Goal: Navigation & Orientation: Find specific page/section

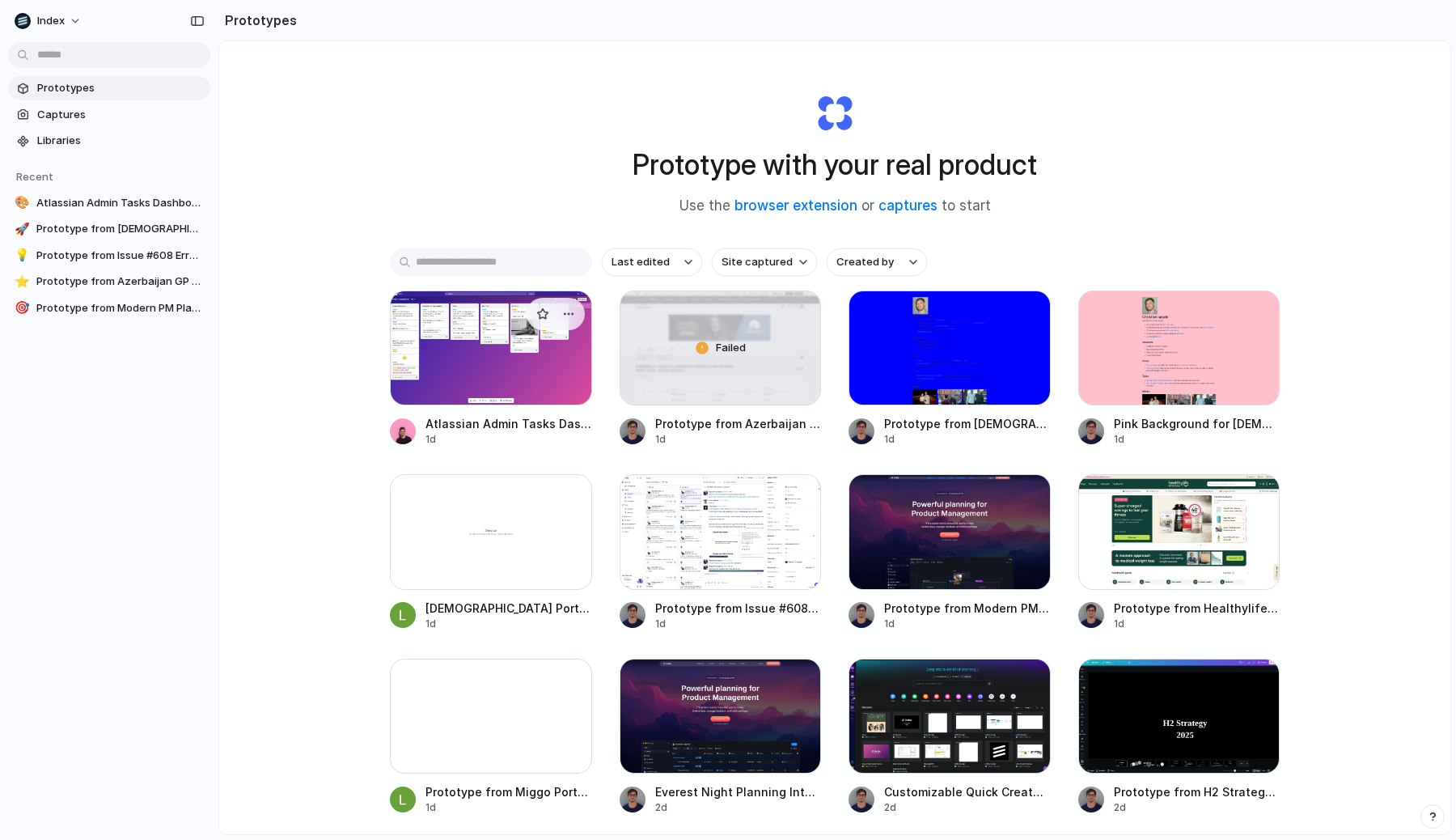
click at [451, 335] on div at bounding box center [490, 348] width 202 height 115
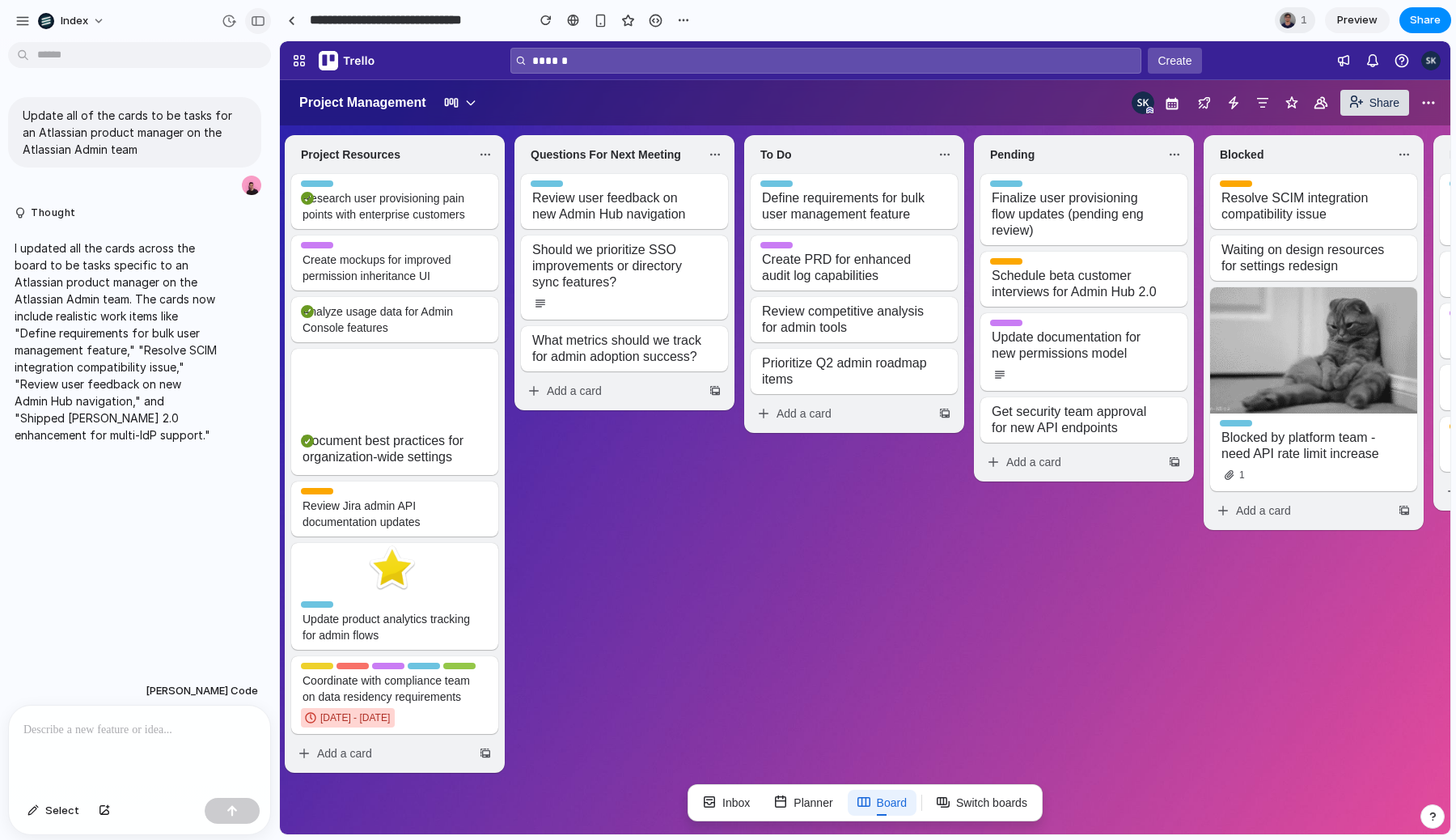
click at [255, 20] on div "button" at bounding box center [258, 21] width 14 height 12
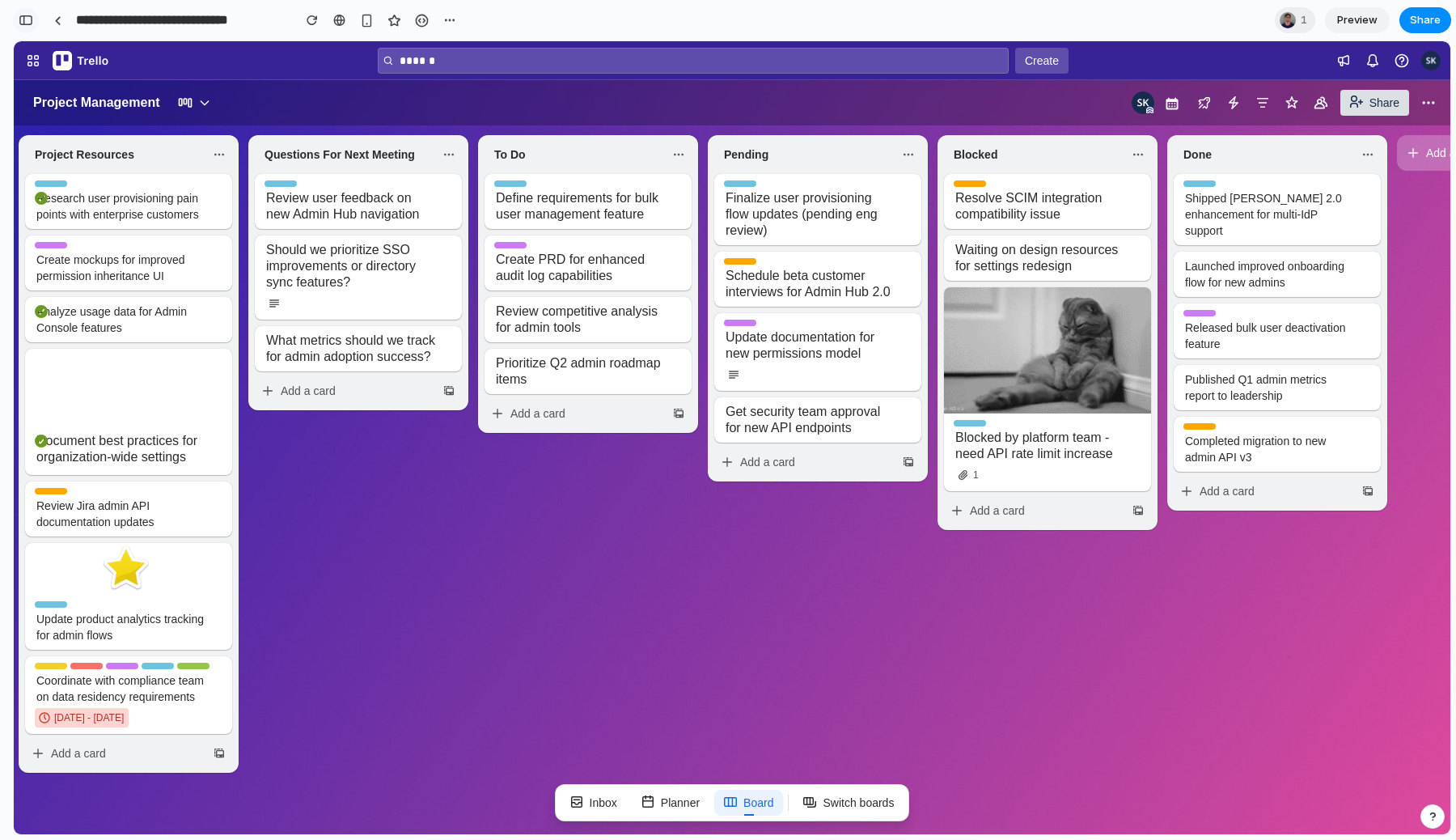
click at [36, 22] on button "button" at bounding box center [26, 20] width 26 height 26
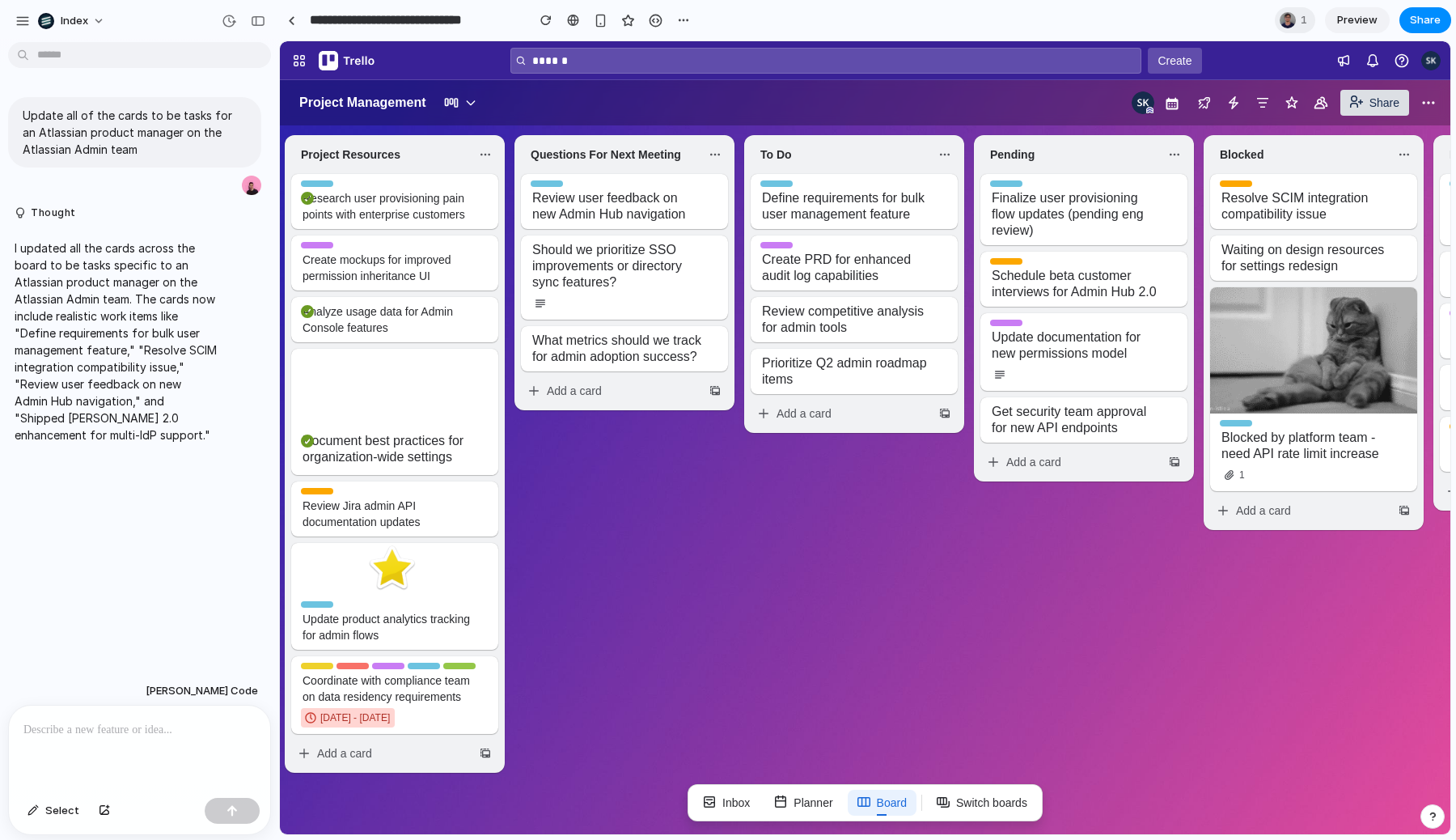
drag, startPoint x: 598, startPoint y: 424, endPoint x: 606, endPoint y: 22, distance: 402.1
click at [606, 41] on html "Your browser was unable to load all of Trello's resources. They may have been b…" at bounding box center [865, 437] width 1171 height 793
click at [596, 102] on span "Project Management" at bounding box center [708, 103] width 837 height 26
click at [640, 732] on li "Questions For Next Meeting Trello Tip Review user feedback on new Admin Hub nav…" at bounding box center [624, 455] width 230 height 640
click at [1305, 19] on span "1" at bounding box center [1306, 21] width 12 height 16
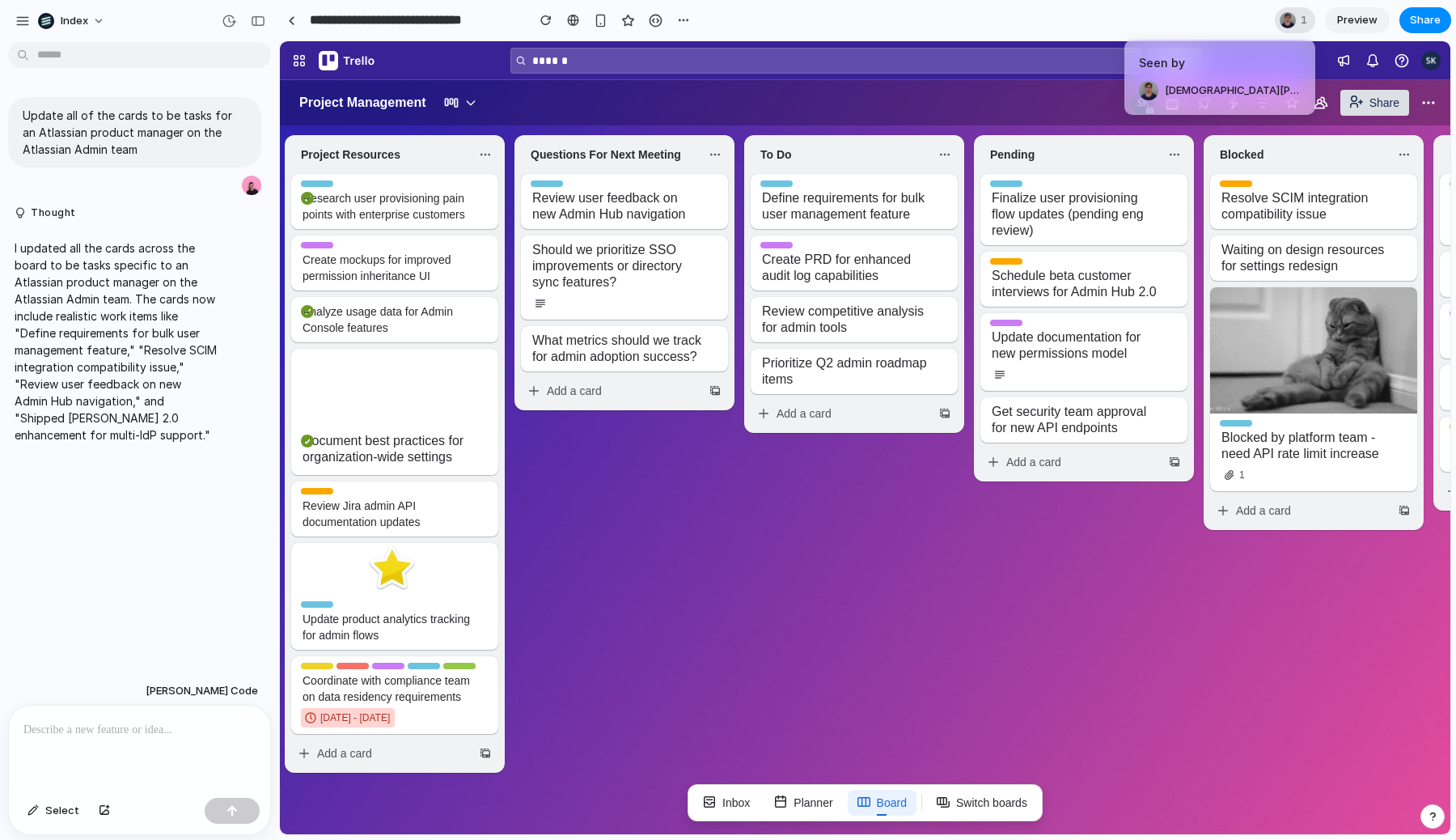
click at [1305, 19] on div "Seen by Christian Iacullo" at bounding box center [728, 420] width 1456 height 840
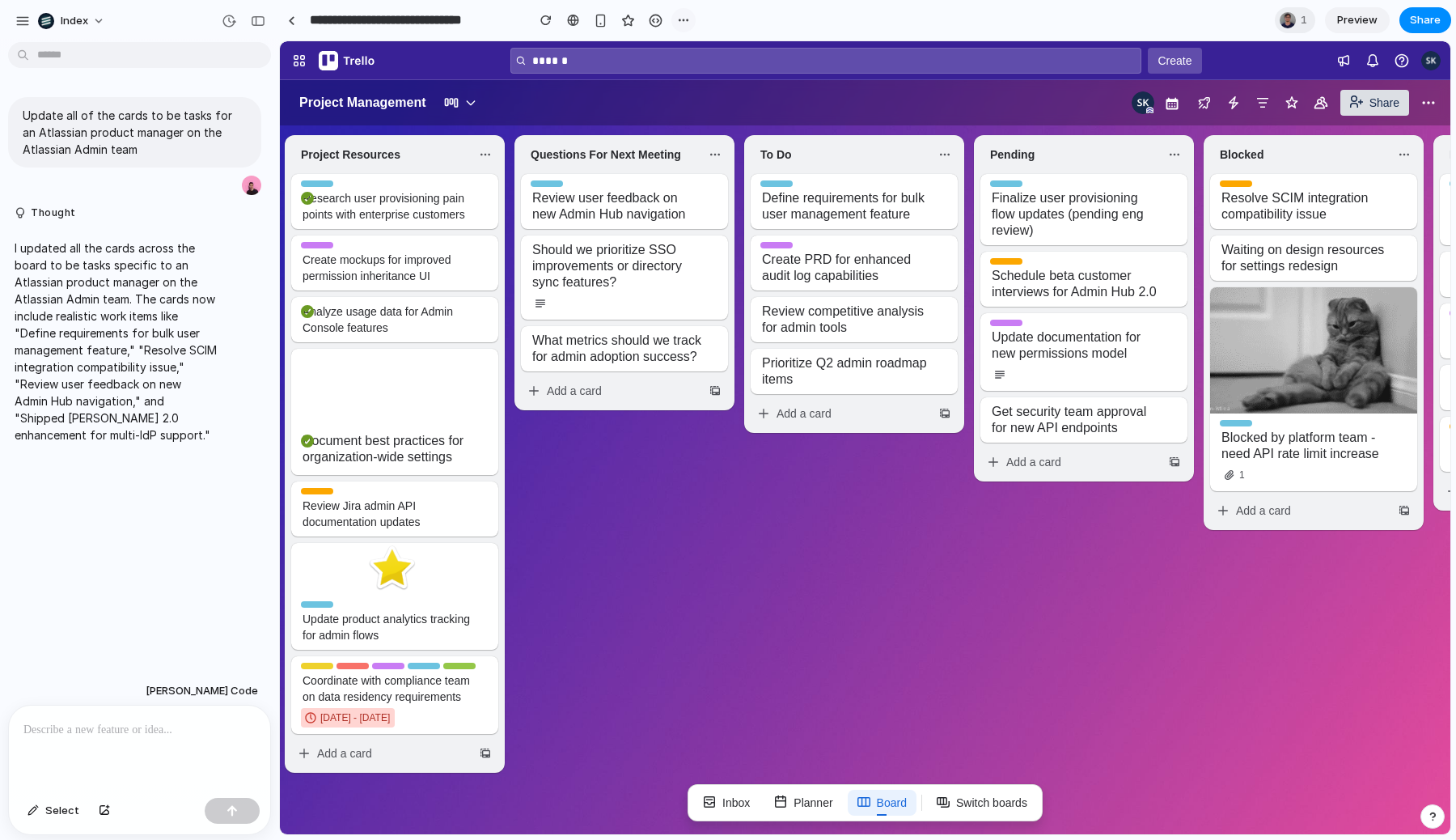
click at [679, 12] on button "button" at bounding box center [683, 20] width 24 height 24
click at [679, 12] on div "Duplicate Delete" at bounding box center [728, 420] width 1456 height 840
click at [679, 14] on div "button" at bounding box center [683, 20] width 13 height 13
click at [679, 14] on div "Duplicate Delete" at bounding box center [728, 420] width 1456 height 840
click at [679, 14] on div "button" at bounding box center [683, 20] width 13 height 13
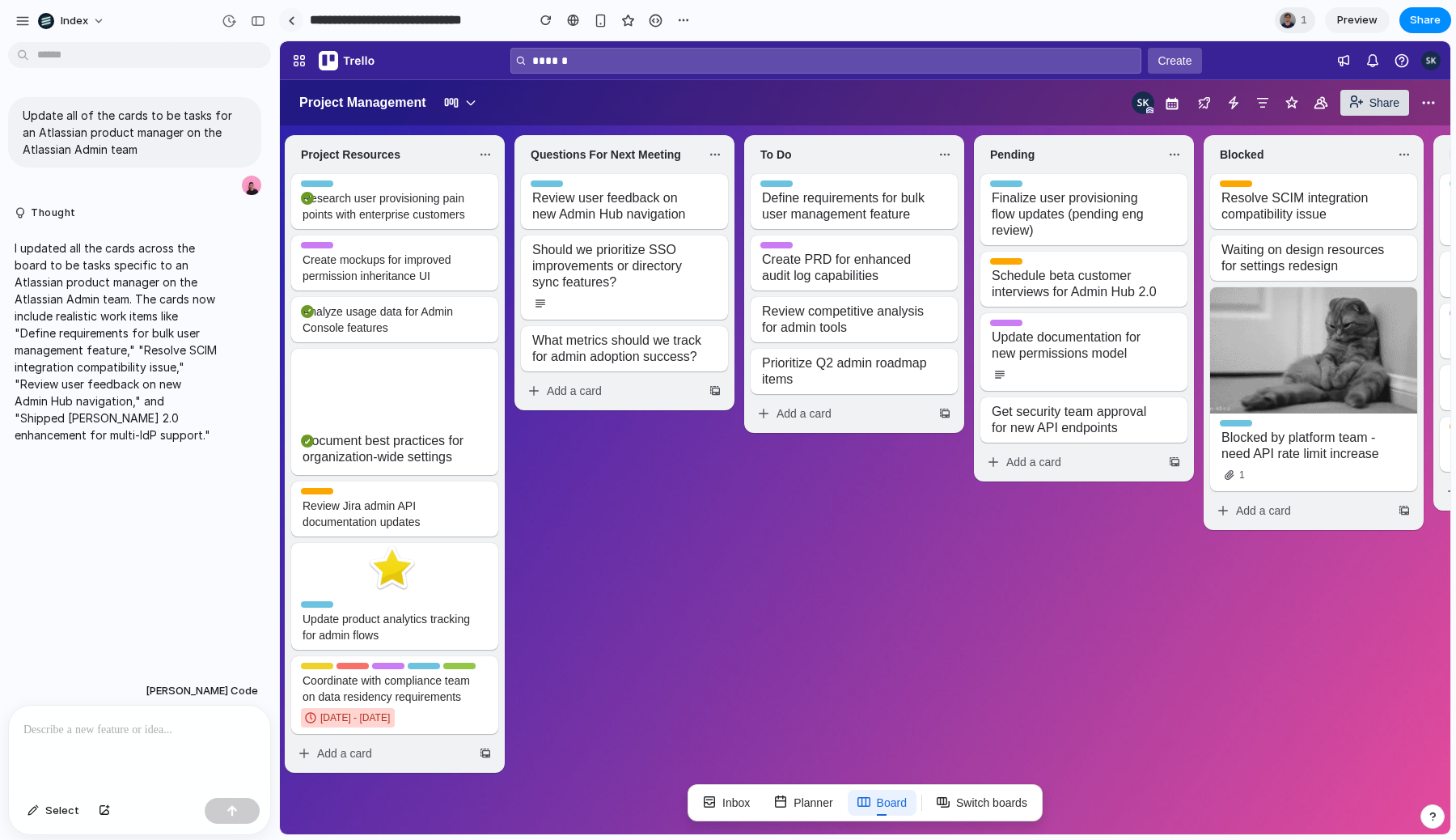
click at [281, 21] on link at bounding box center [291, 20] width 24 height 24
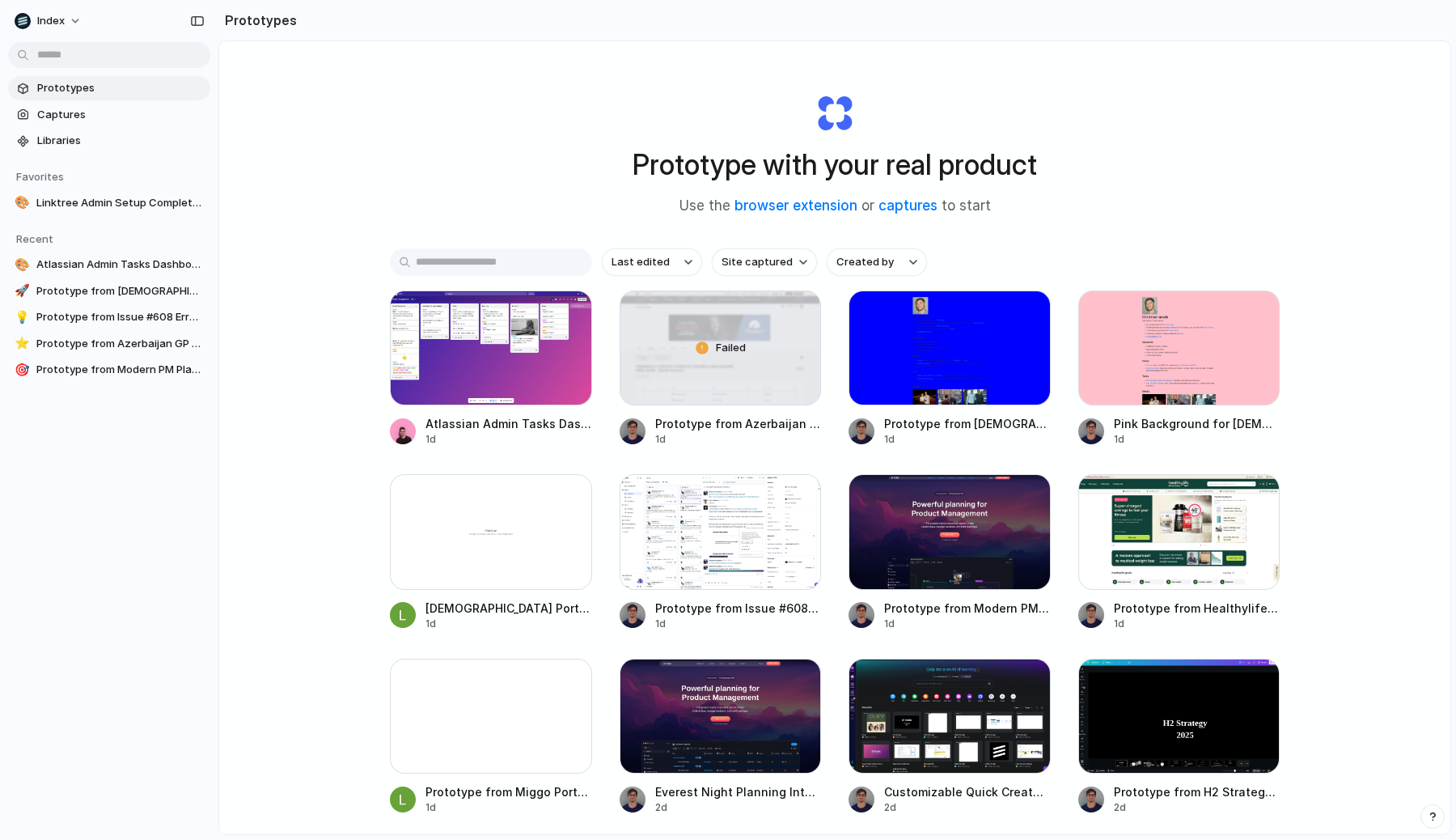
click at [340, 327] on div "Prototype with your real product Use the browser extension or captures to start…" at bounding box center [835, 480] width 1231 height 878
drag, startPoint x: 303, startPoint y: 224, endPoint x: 302, endPoint y: 486, distance: 262.0
click at [302, 486] on div "Prototype with your real product Use the browser extension or captures to start…" at bounding box center [835, 480] width 1231 height 878
